Goal: Transaction & Acquisition: Subscribe to service/newsletter

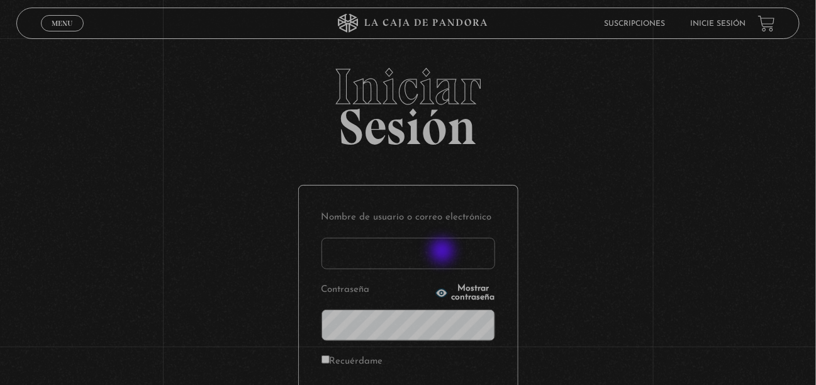
click at [431, 252] on input "Nombre de usuario o correo electrónico" at bounding box center [408, 253] width 174 height 31
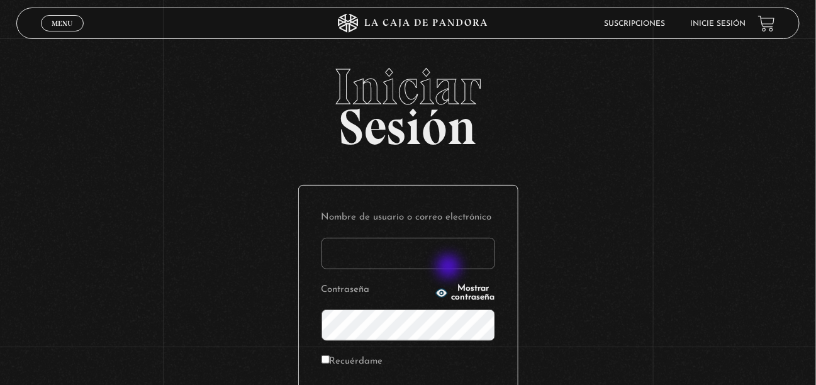
type input "[EMAIL_ADDRESS][DOMAIN_NAME]"
click at [436, 291] on icon "button" at bounding box center [441, 293] width 11 height 8
click at [435, 291] on icon "button" at bounding box center [441, 293] width 13 height 13
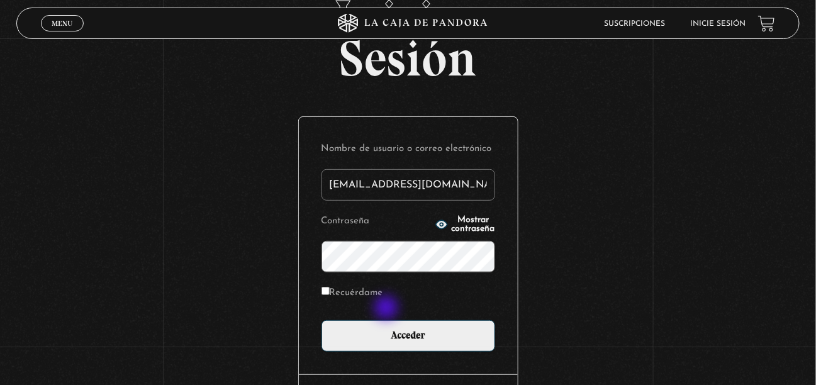
scroll to position [163, 0]
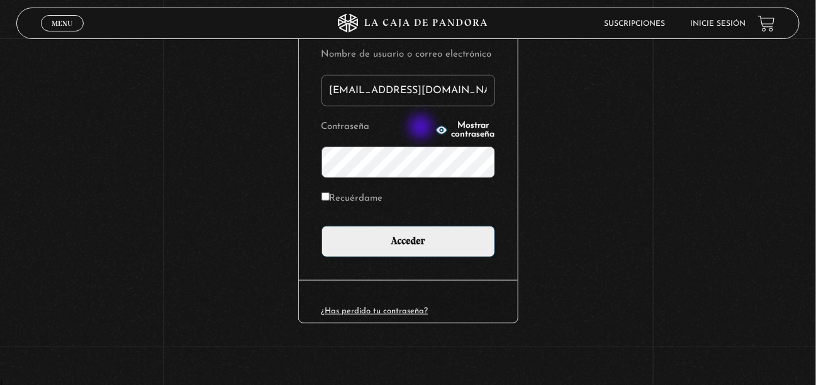
click at [452, 129] on span "Mostrar contraseña" at bounding box center [473, 130] width 43 height 18
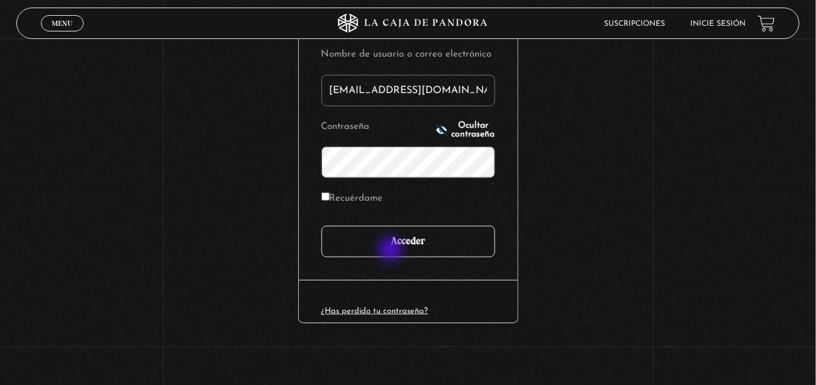
click at [392, 251] on input "Acceder" at bounding box center [408, 241] width 174 height 31
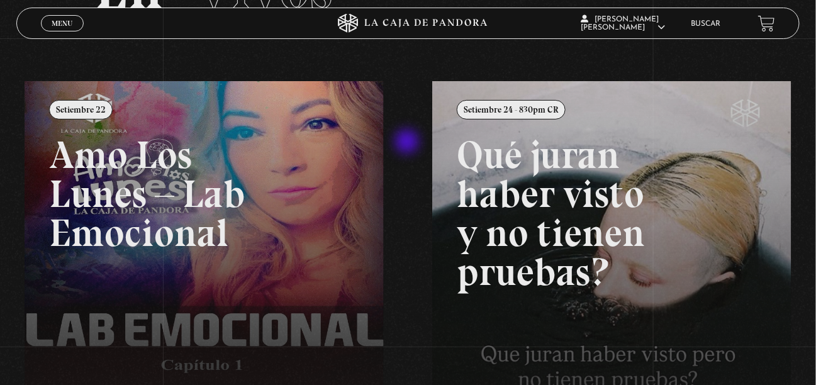
scroll to position [126, 0]
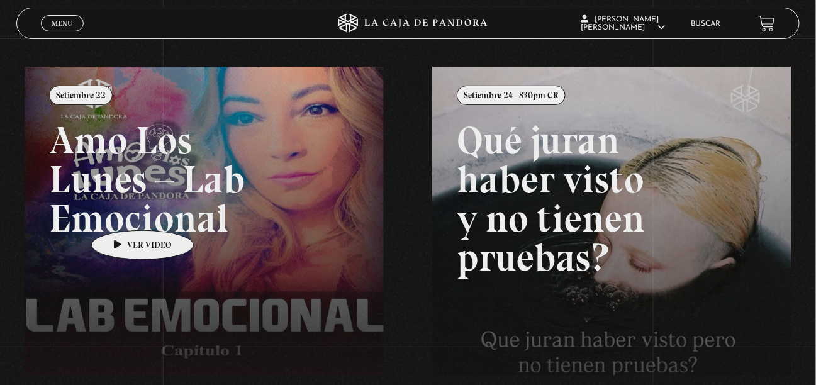
click at [123, 211] on link at bounding box center [433, 259] width 816 height 385
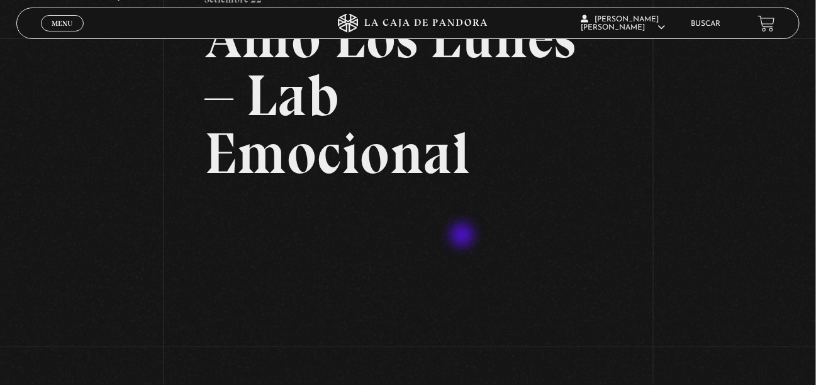
scroll to position [252, 0]
